Goal: Browse casually: Explore the website without a specific task or goal

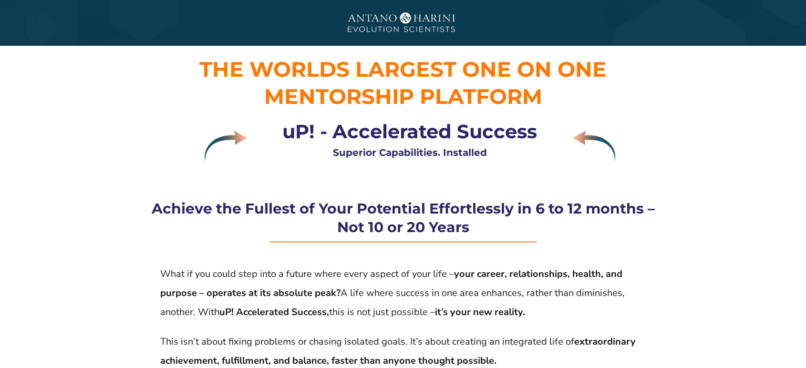
click at [365, 24] on img at bounding box center [402, 23] width 143 height 36
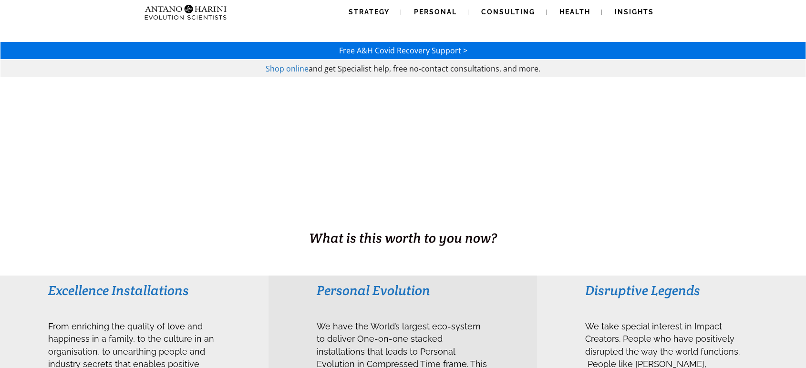
click at [335, 332] on span "We have the World’s largest eco-system to deliver One-on-one stacked installati…" at bounding box center [403, 375] width 172 height 118
click at [313, 216] on h1 "BUSINESS. HEALTH. Family. Legacy" at bounding box center [403, 218] width 804 height 20
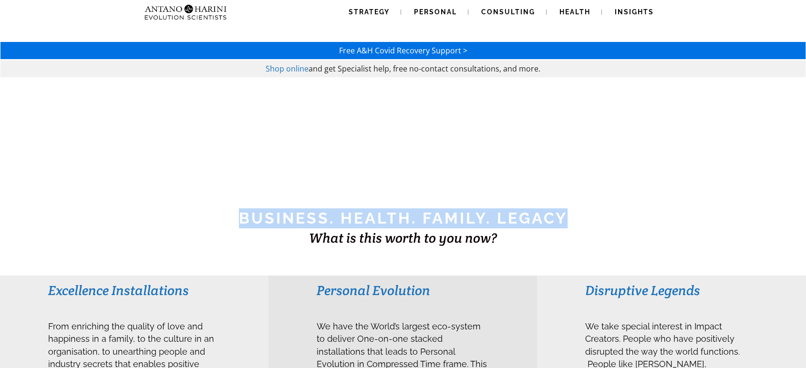
click at [313, 216] on h1 "BUSINESS. HEALTH. Family. Legacy" at bounding box center [403, 218] width 804 height 20
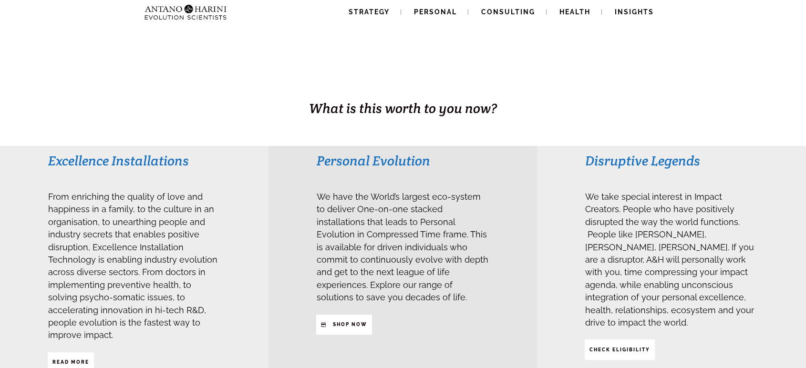
scroll to position [132, 0]
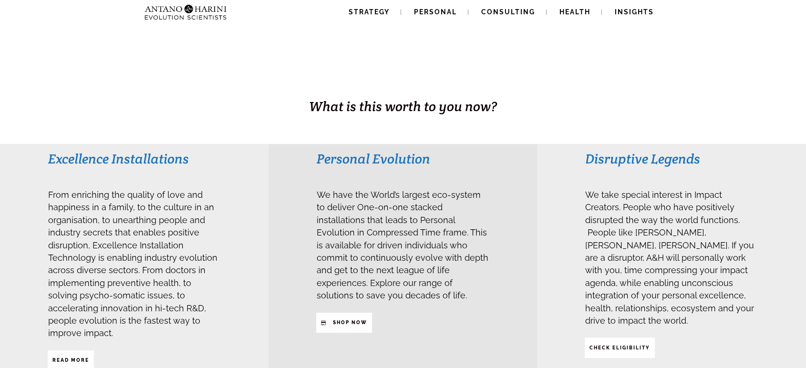
click at [91, 246] on span "From enriching the quality of love and happiness in a family, to the culture in…" at bounding box center [132, 262] width 169 height 155
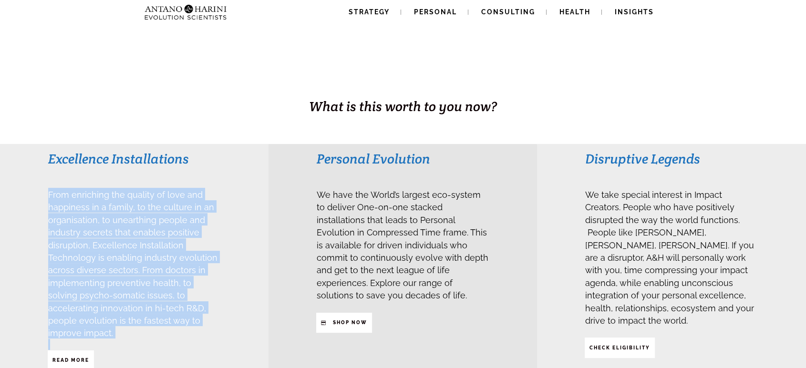
click at [91, 246] on span "From enriching the quality of love and happiness in a family, to the culture in…" at bounding box center [132, 262] width 169 height 155
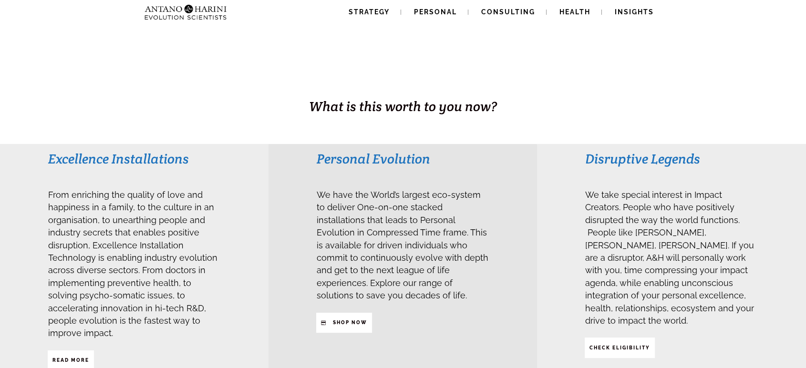
click at [326, 212] on span "We have the World’s largest eco-system to deliver One-on-one stacked installati…" at bounding box center [403, 244] width 172 height 118
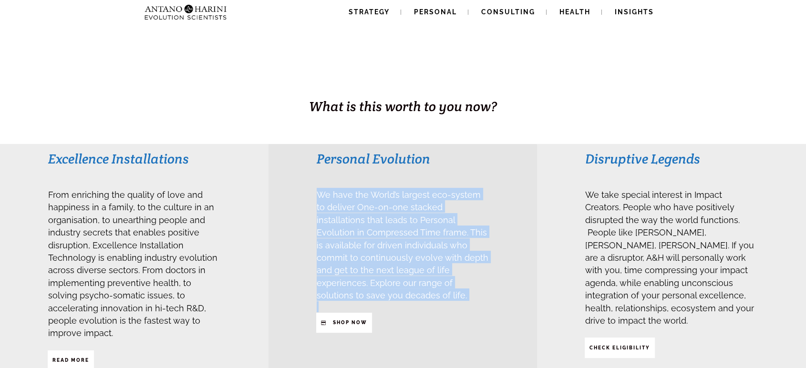
click at [326, 212] on span "We have the World’s largest eco-system to deliver One-on-one stacked installati…" at bounding box center [403, 244] width 172 height 118
click at [369, 240] on span "We have the World’s largest eco-system to deliver One-on-one stacked installati…" at bounding box center [403, 245] width 172 height 111
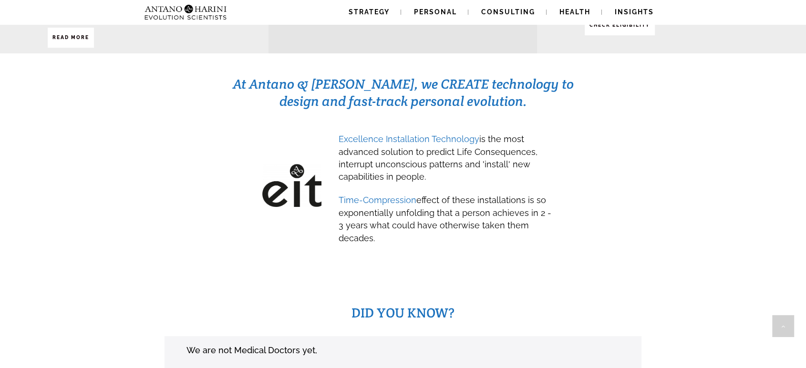
scroll to position [461, 0]
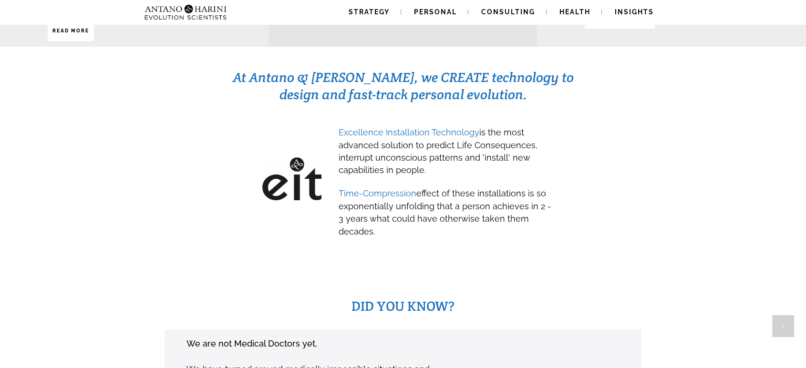
click at [429, 201] on span "Time-Compression effect of these installations is so exponentially unfolding th…" at bounding box center [445, 212] width 213 height 48
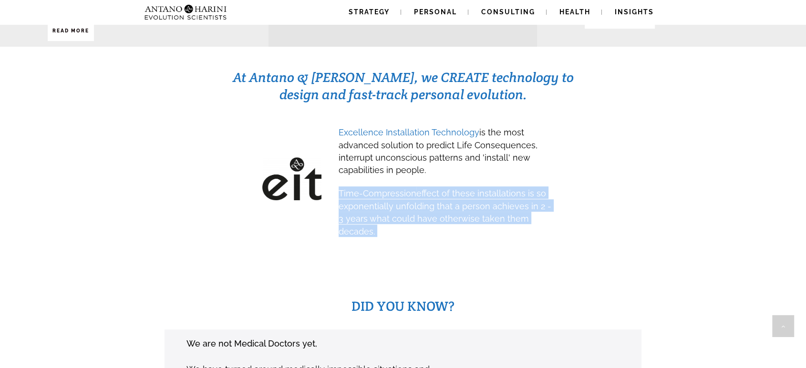
click at [429, 201] on span "Time-Compression effect of these installations is so exponentially unfolding th…" at bounding box center [445, 212] width 213 height 48
click at [523, 219] on h3 "Time-Compression effect of these installations is so exponentially unfolding th…" at bounding box center [446, 211] width 214 height 51
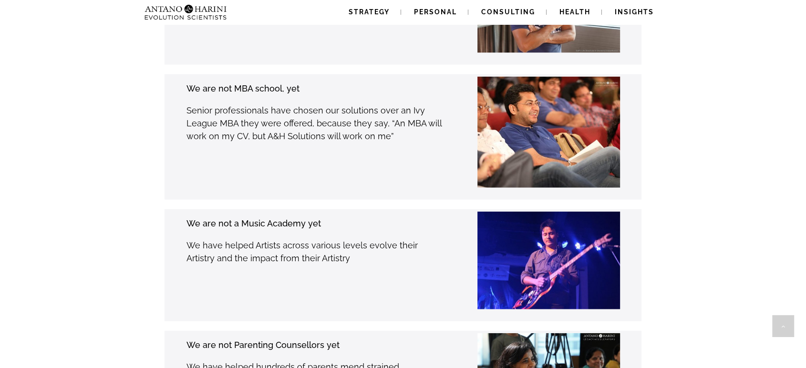
scroll to position [2149, 0]
